Goal: Transaction & Acquisition: Purchase product/service

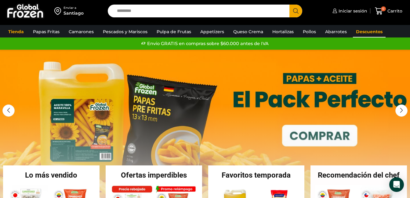
click at [362, 33] on link "Descuentos" at bounding box center [369, 32] width 33 height 12
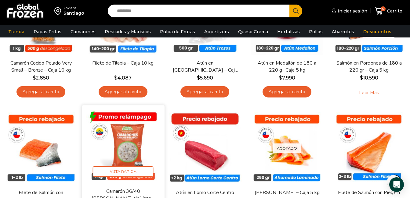
scroll to position [122, 0]
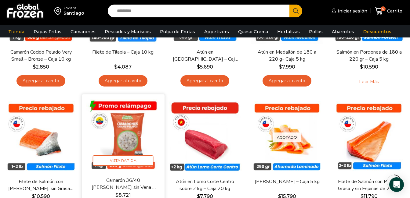
click at [134, 125] on img at bounding box center [122, 135] width 73 height 73
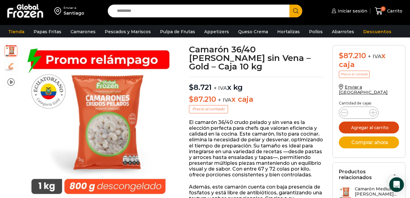
click at [369, 122] on button "Agregar al carrito" at bounding box center [369, 128] width 60 height 12
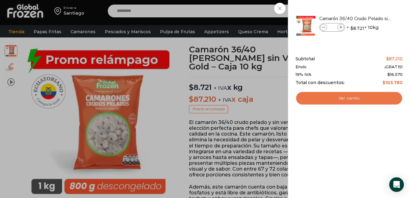
click at [318, 100] on link "Ver carrito" at bounding box center [349, 99] width 107 height 14
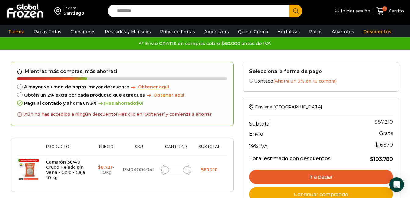
click at [165, 96] on span "Obtener aqui" at bounding box center [169, 95] width 31 height 5
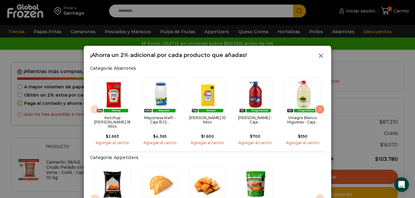
click at [321, 58] on icon at bounding box center [320, 55] width 7 height 7
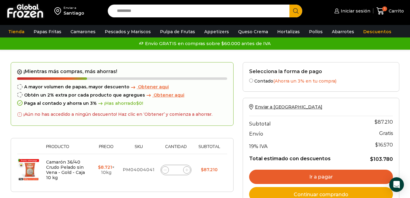
click at [159, 93] on span "Obtener aqui" at bounding box center [169, 95] width 31 height 5
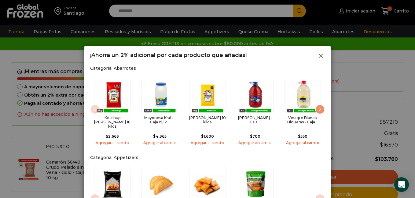
click at [322, 56] on icon at bounding box center [320, 55] width 7 height 7
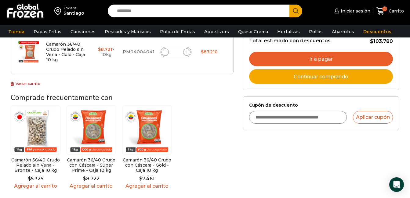
scroll to position [122, 0]
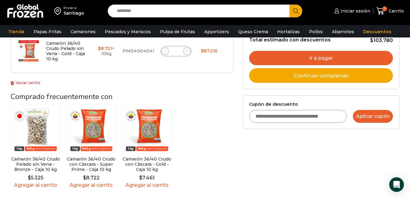
click at [370, 116] on button "Aplicar cupón" at bounding box center [373, 116] width 40 height 13
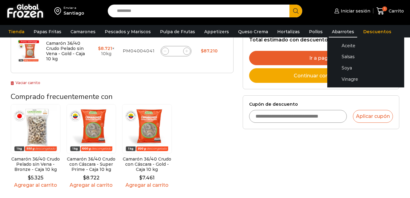
scroll to position [275, 0]
